Goal: Find specific page/section: Find specific page/section

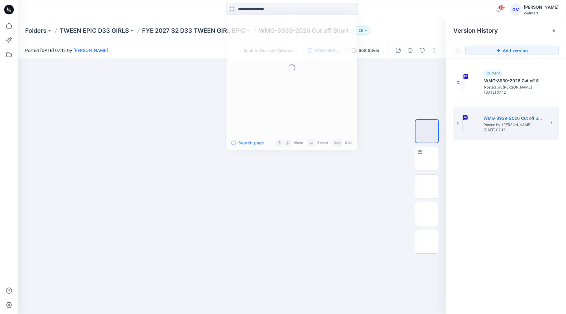
click at [245, 10] on input at bounding box center [292, 9] width 132 height 12
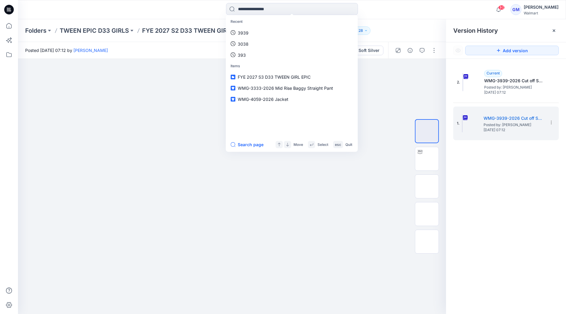
paste input "********"
type input "********"
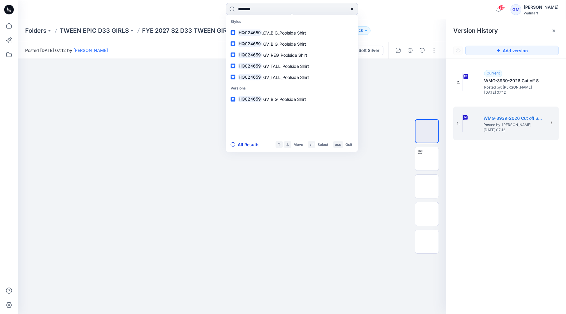
click at [250, 144] on button "All Results" at bounding box center [247, 144] width 33 height 7
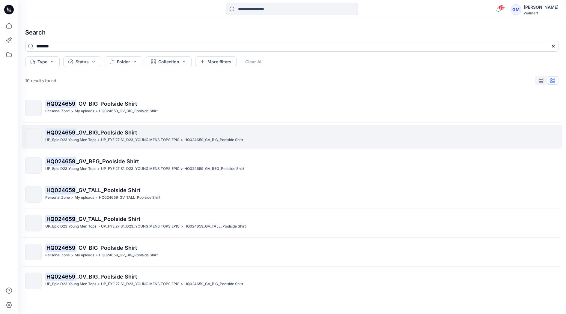
click at [97, 139] on div "UP_Epic D23 Young Men Tops >" at bounding box center [72, 140] width 55 height 6
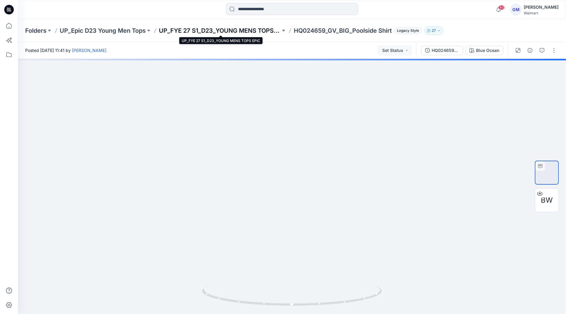
click at [248, 31] on p "UP_FYE 27 S1_D23_YOUNG MENS TOPS EPIC" at bounding box center [220, 30] width 122 height 8
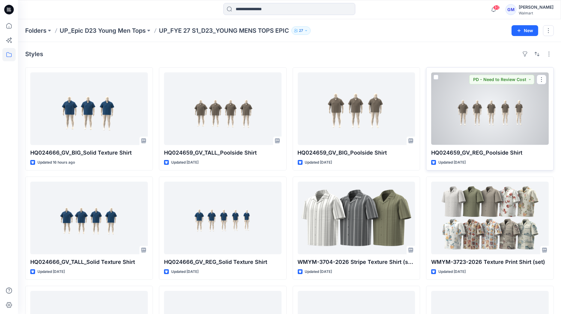
click at [485, 130] on div at bounding box center [490, 108] width 118 height 73
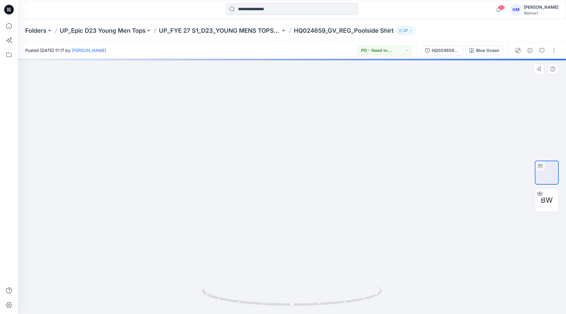
click at [96, 154] on div at bounding box center [292, 186] width 548 height 255
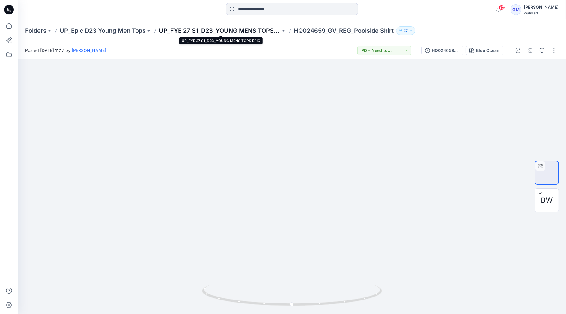
click at [234, 33] on p "UP_FYE 27 S1_D23_YOUNG MENS TOPS EPIC" at bounding box center [220, 30] width 122 height 8
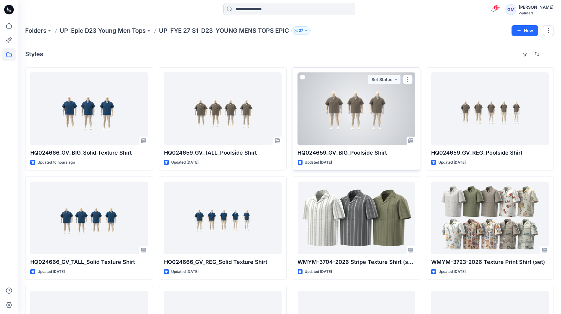
click at [350, 130] on div at bounding box center [357, 108] width 118 height 73
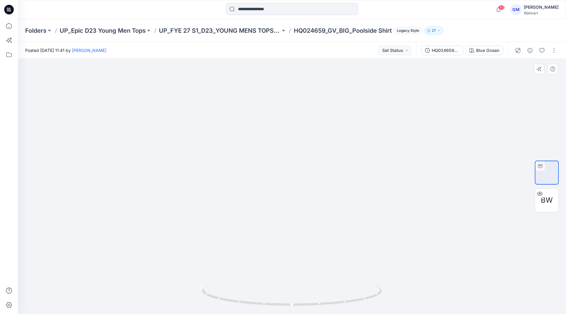
click at [104, 179] on div at bounding box center [292, 186] width 548 height 255
click at [232, 31] on p "UP_FYE 27 S1_D23_YOUNG MENS TOPS EPIC" at bounding box center [220, 30] width 122 height 8
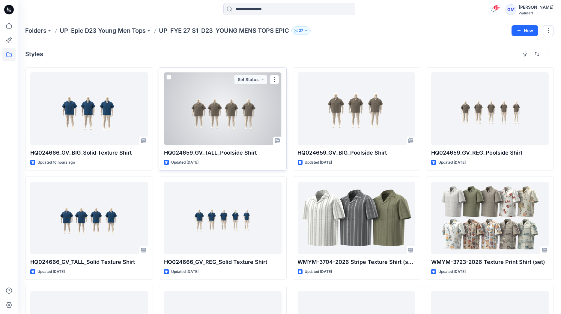
click at [226, 126] on div at bounding box center [223, 108] width 118 height 73
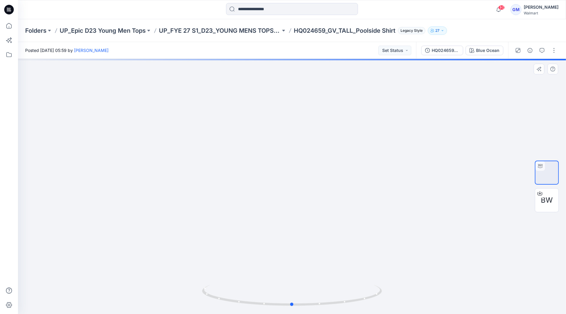
click at [121, 197] on div at bounding box center [292, 186] width 548 height 255
